Goal: Browse casually

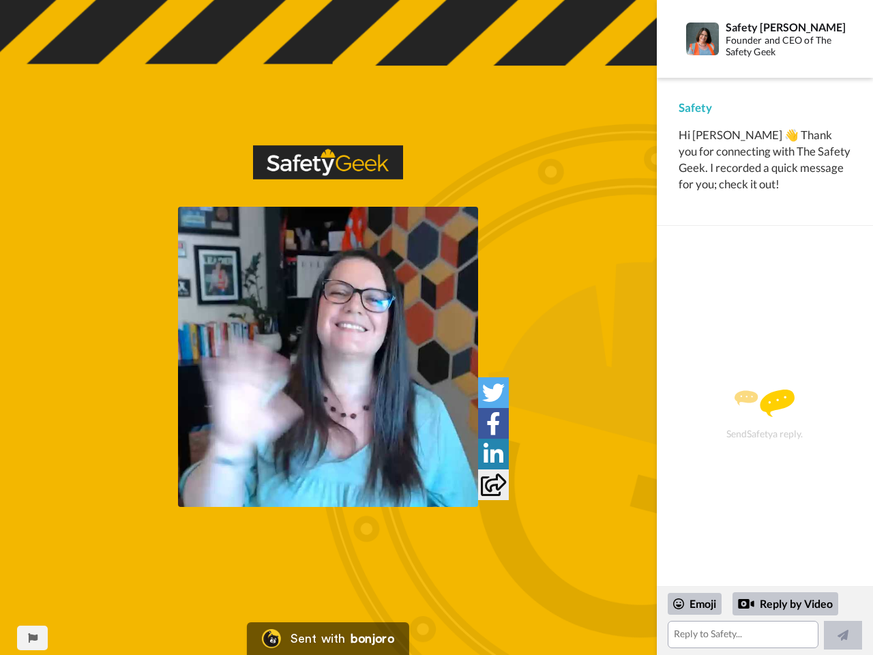
click at [328, 357] on img at bounding box center [328, 357] width 300 height 300
click at [493, 392] on icon at bounding box center [493, 392] width 23 height 23
click at [493, 423] on icon at bounding box center [493, 423] width 14 height 23
click at [493, 454] on icon at bounding box center [494, 454] width 20 height 23
click at [493, 484] on icon at bounding box center [493, 484] width 25 height 23
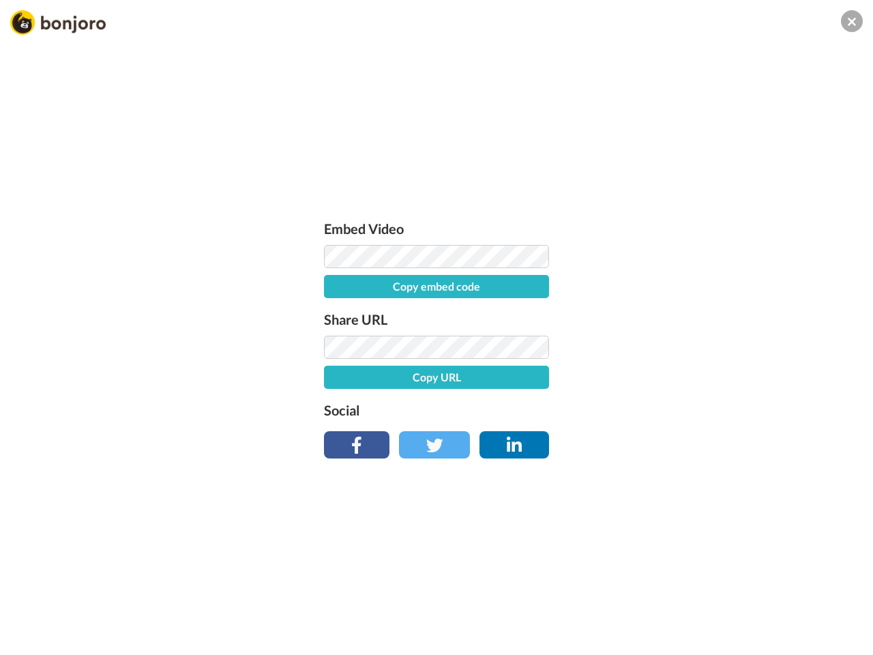
click at [32, 638] on div "Embed Video Copy embed code Share URL Copy URL Social" at bounding box center [436, 401] width 873 height 655
click at [765, 621] on div "Embed Video Copy embed code Share URL Copy URL Social" at bounding box center [436, 401] width 873 height 655
click at [695, 604] on div "Embed Video Copy embed code Share URL Copy URL Social" at bounding box center [436, 401] width 873 height 655
click at [786, 604] on div "Embed Video Copy embed code Share URL Copy URL Social" at bounding box center [436, 401] width 873 height 655
click at [843, 635] on div "Embed Video Copy embed code Share URL Copy URL Social" at bounding box center [436, 401] width 873 height 655
